Goal: Find specific page/section: Find specific page/section

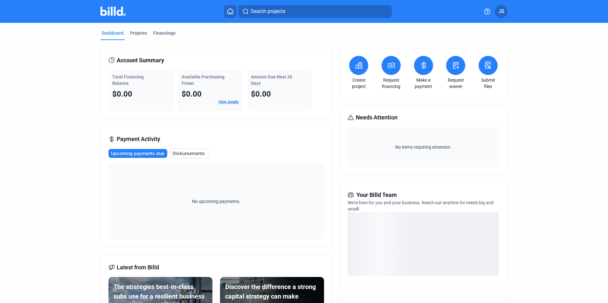
click at [175, 25] on mat-tab-group "Dashboard Projects Financings Account Summary Total Financing Balance $0.00 Ava…" at bounding box center [303, 223] width 407 height 400
click at [170, 29] on mat-tab-group "Dashboard Projects Financings Account Summary Total Financing Balance $0.00 Ava…" at bounding box center [303, 223] width 407 height 400
click at [167, 33] on div "Financings" at bounding box center [164, 33] width 22 height 6
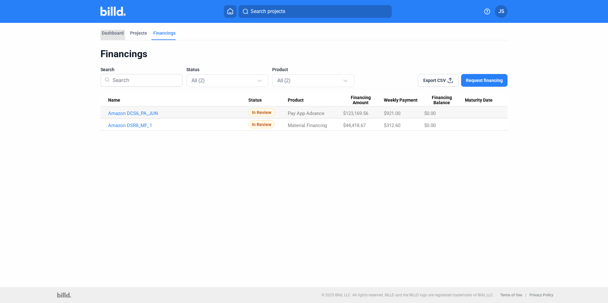
click at [120, 33] on div "Dashboard" at bounding box center [113, 33] width 22 height 6
